Goal: Subscribe to service/newsletter

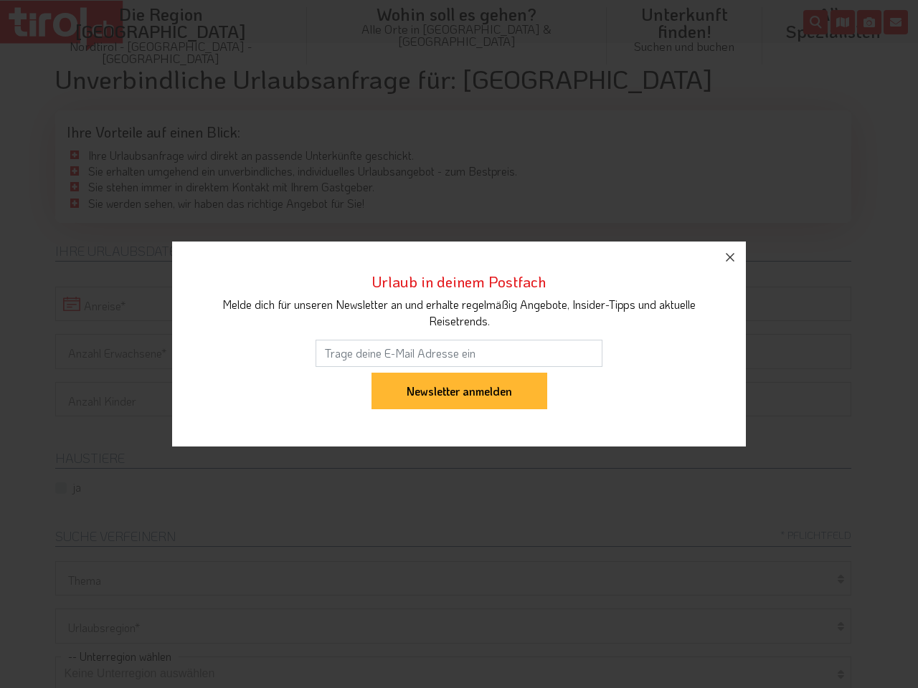
click at [459, 344] on input "email" at bounding box center [458, 353] width 287 height 27
click at [459, 373] on input "Newsletter anmelden" at bounding box center [459, 391] width 176 height 37
